Goal: Task Accomplishment & Management: Use online tool/utility

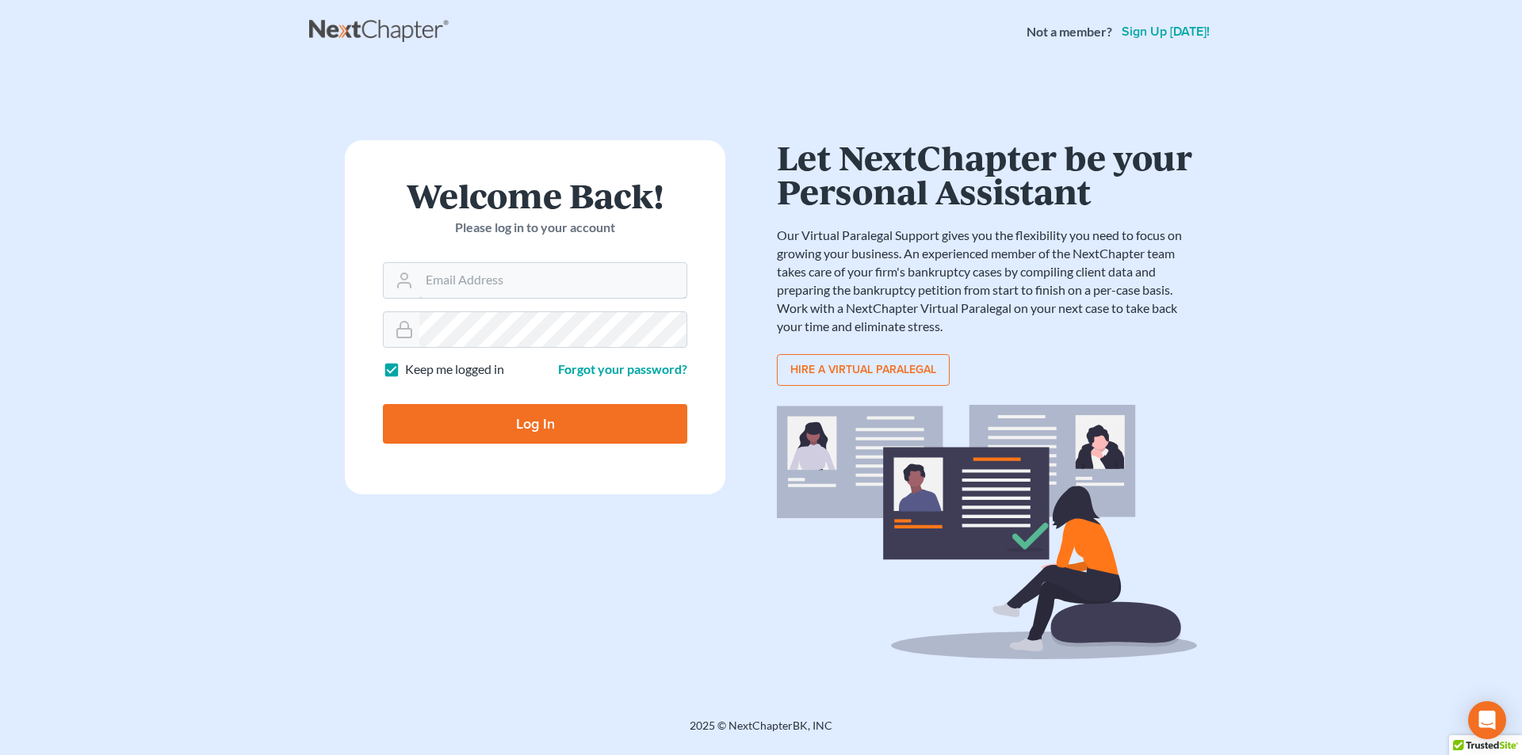
type input "[PERSON_NAME][EMAIL_ADDRESS][DOMAIN_NAME]"
click at [574, 413] on input "Log In" at bounding box center [535, 424] width 304 height 40
type input "Thinking..."
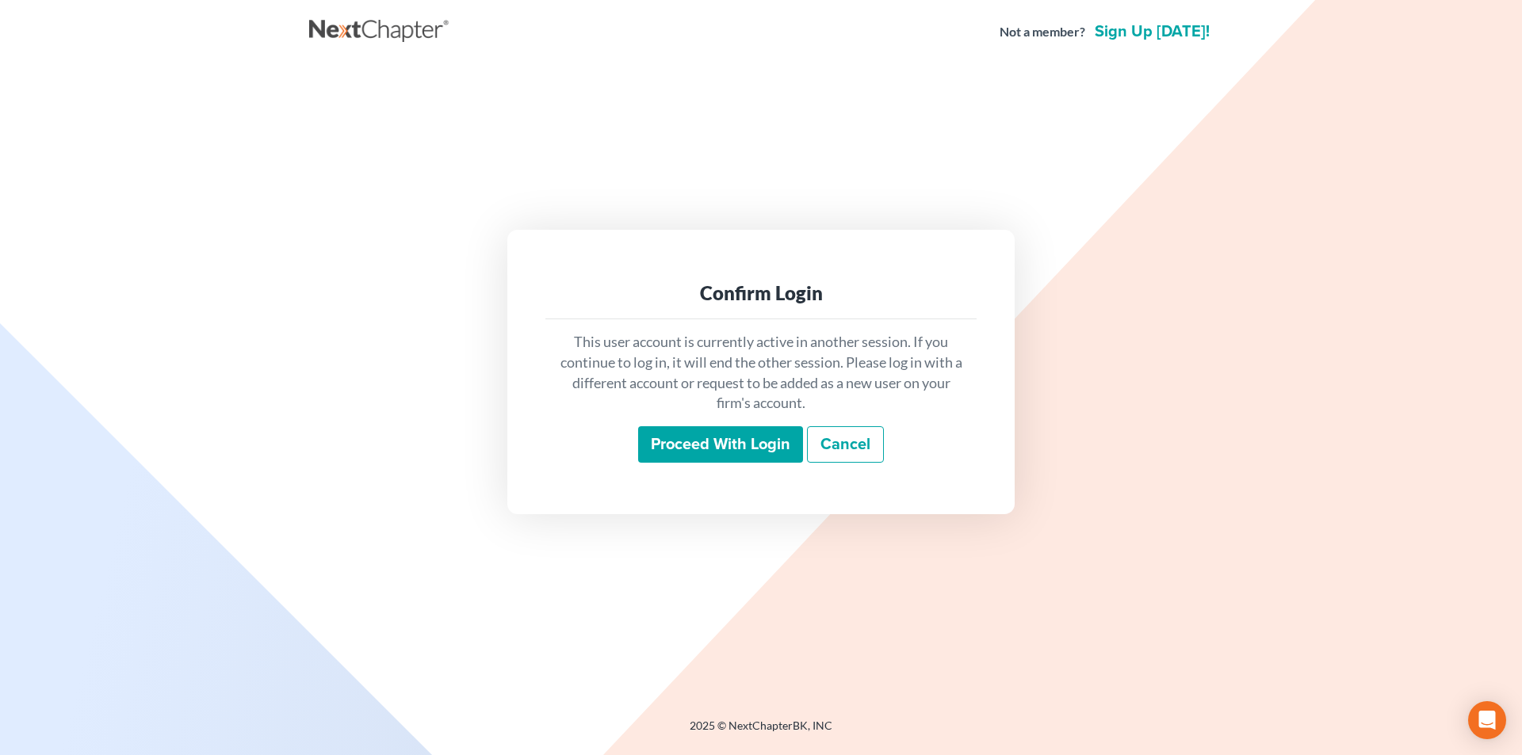
click at [702, 439] on input "Proceed with login" at bounding box center [720, 444] width 165 height 36
